Goal: Task Accomplishment & Management: Use online tool/utility

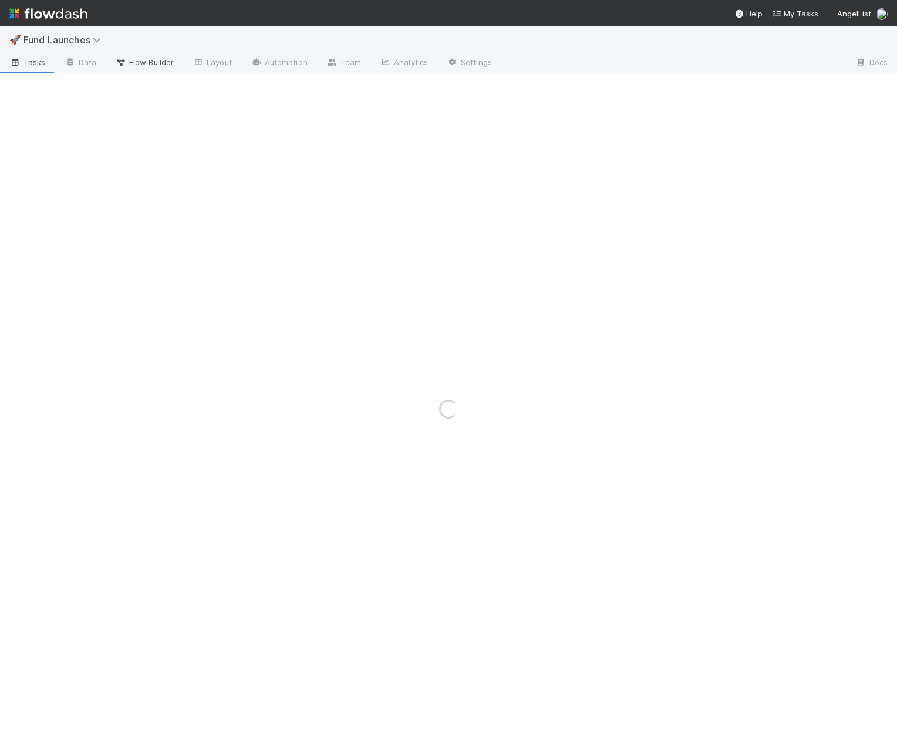
click at [156, 69] on link "Flow Builder" at bounding box center [145, 63] width 78 height 19
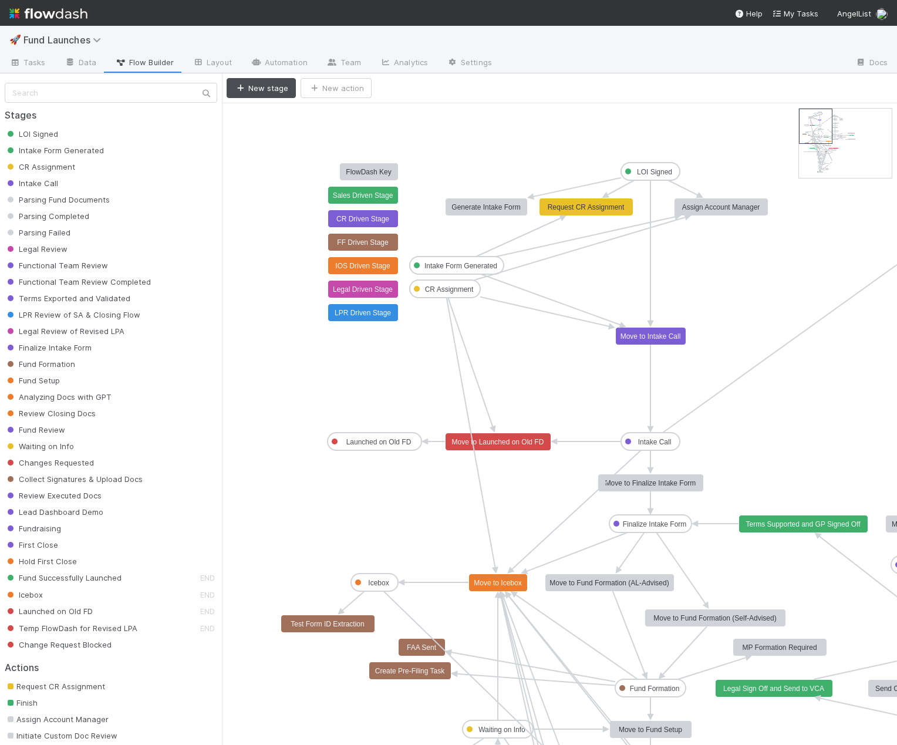
click at [567, 244] on icon "LOI Signed Intake Form Generated CR Assignment Intake Call Parsing Fund Documen…" at bounding box center [798, 758] width 1152 height 1311
click at [280, 162] on icon "LOI Signed Intake Form Generated CR Assignment Intake Call Parsing Fund Documen…" at bounding box center [798, 758] width 1152 height 1311
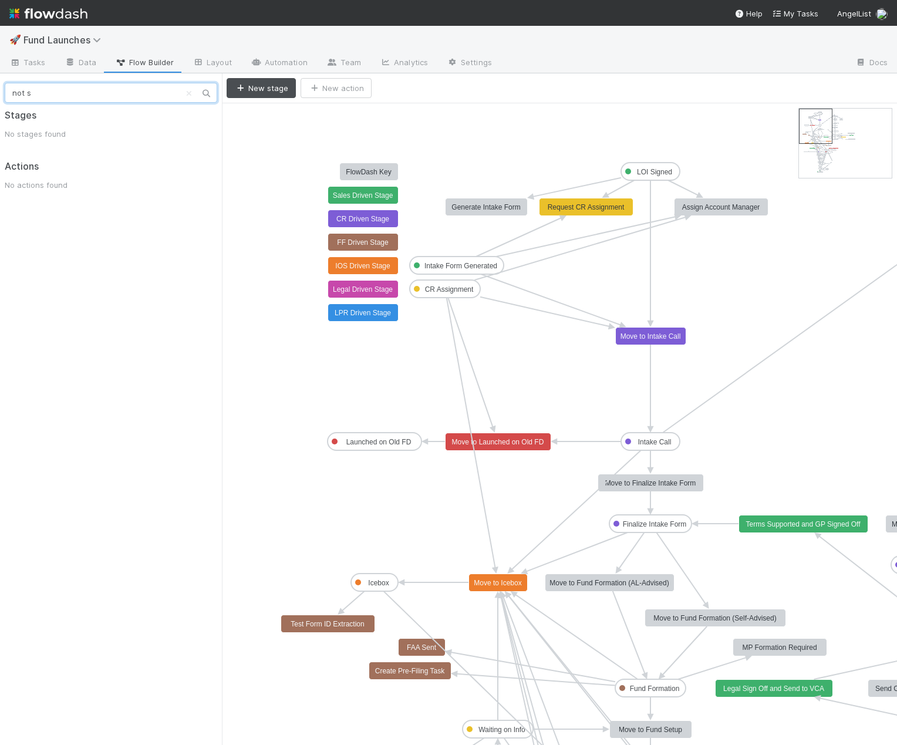
type input "not st"
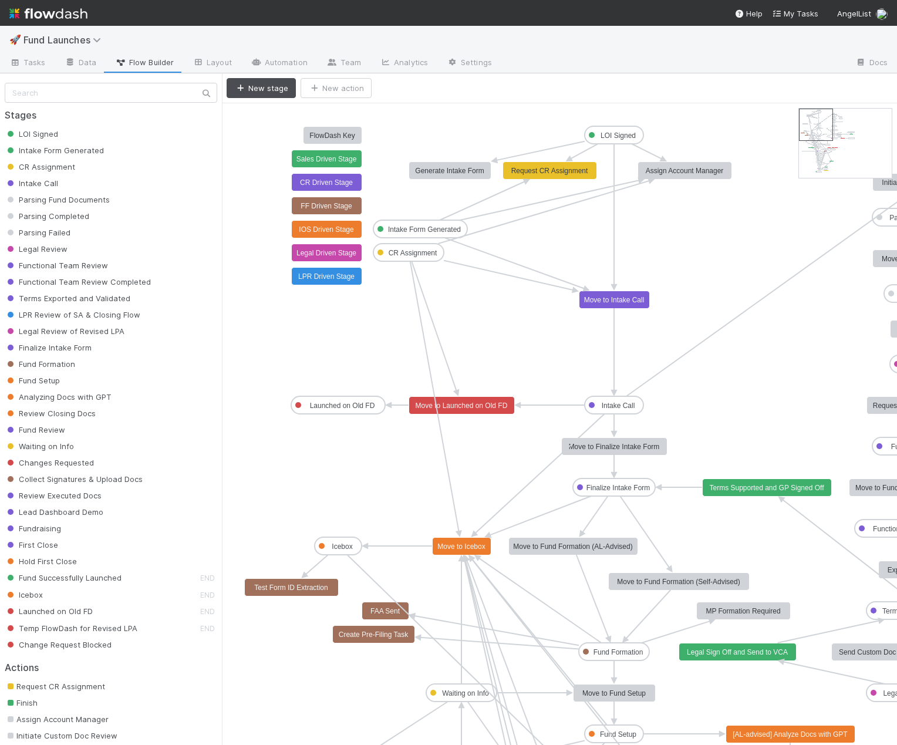
click at [37, 149] on span "Intake Form Generated" at bounding box center [54, 150] width 99 height 9
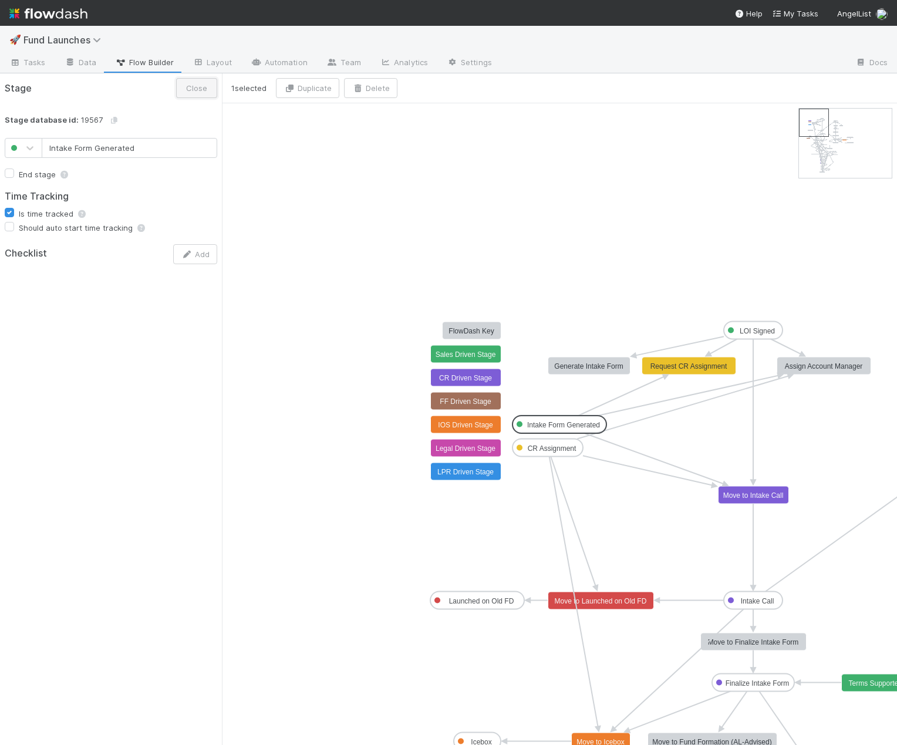
click at [181, 91] on button "Close" at bounding box center [196, 88] width 41 height 20
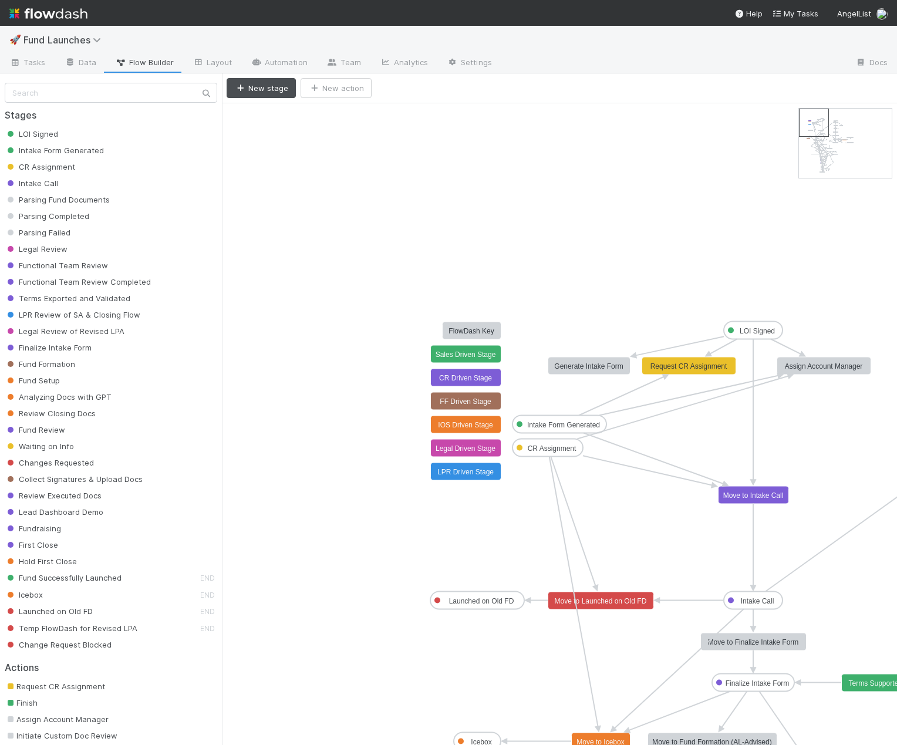
click at [106, 314] on span "LPR Review of SA & Closing Flow" at bounding box center [73, 314] width 136 height 9
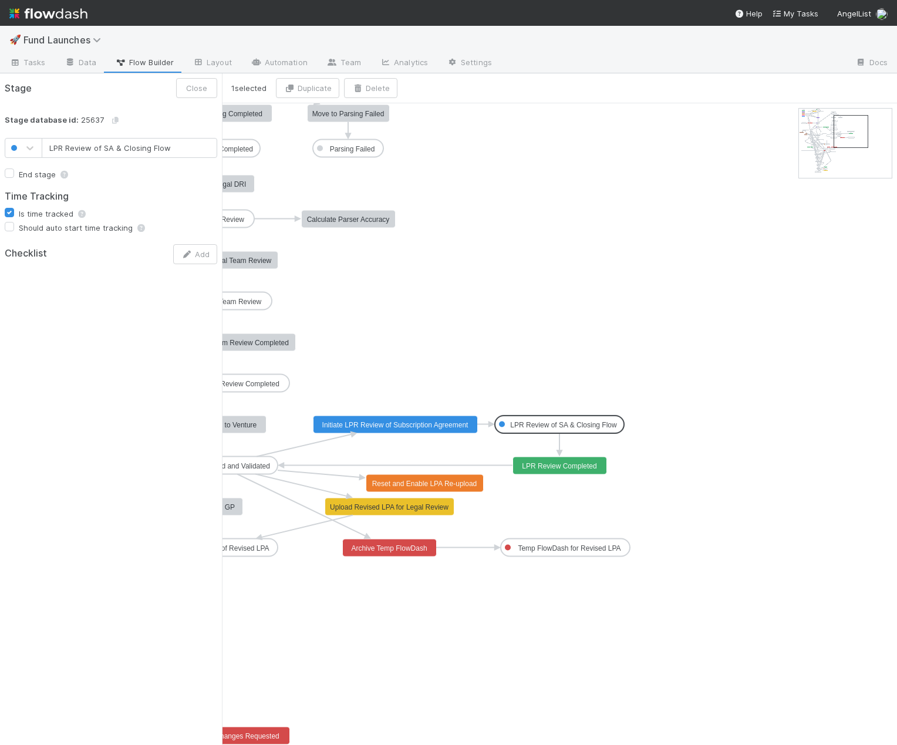
click at [117, 144] on input "LPR Review of SA & Closing Flow" at bounding box center [130, 148] width 176 height 20
type input "LPR Review of SA and Closing Flow"
click at [191, 90] on button "Save" at bounding box center [198, 88] width 38 height 20
click at [197, 97] on button "Close" at bounding box center [196, 88] width 41 height 20
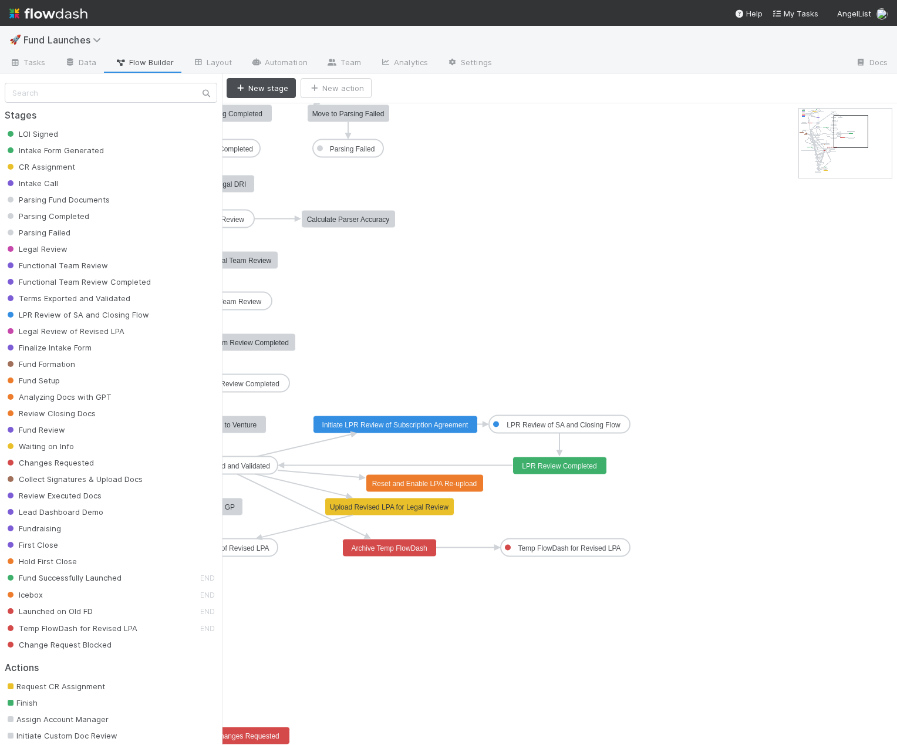
click at [80, 476] on span "Collect Signatures & Upload Docs" at bounding box center [74, 478] width 138 height 9
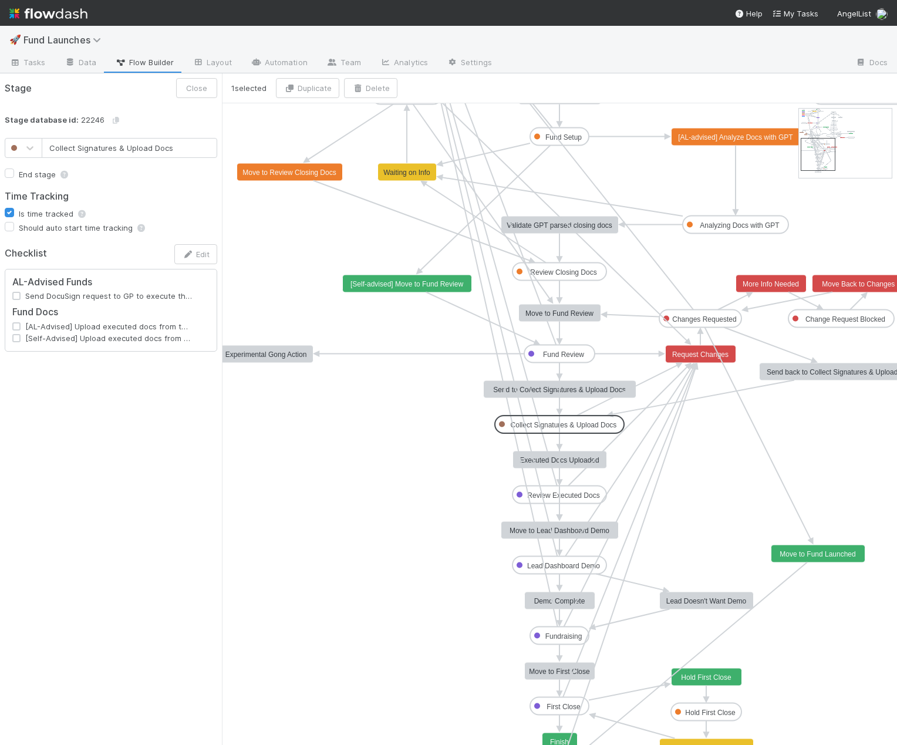
click at [122, 146] on input "Collect Signatures & Upload Docs" at bounding box center [130, 148] width 176 height 20
type input "Collect Signatures and Upload Docs"
click at [193, 87] on button "Save" at bounding box center [198, 88] width 38 height 20
click at [185, 80] on button "Close" at bounding box center [196, 88] width 41 height 20
